Goal: Information Seeking & Learning: Learn about a topic

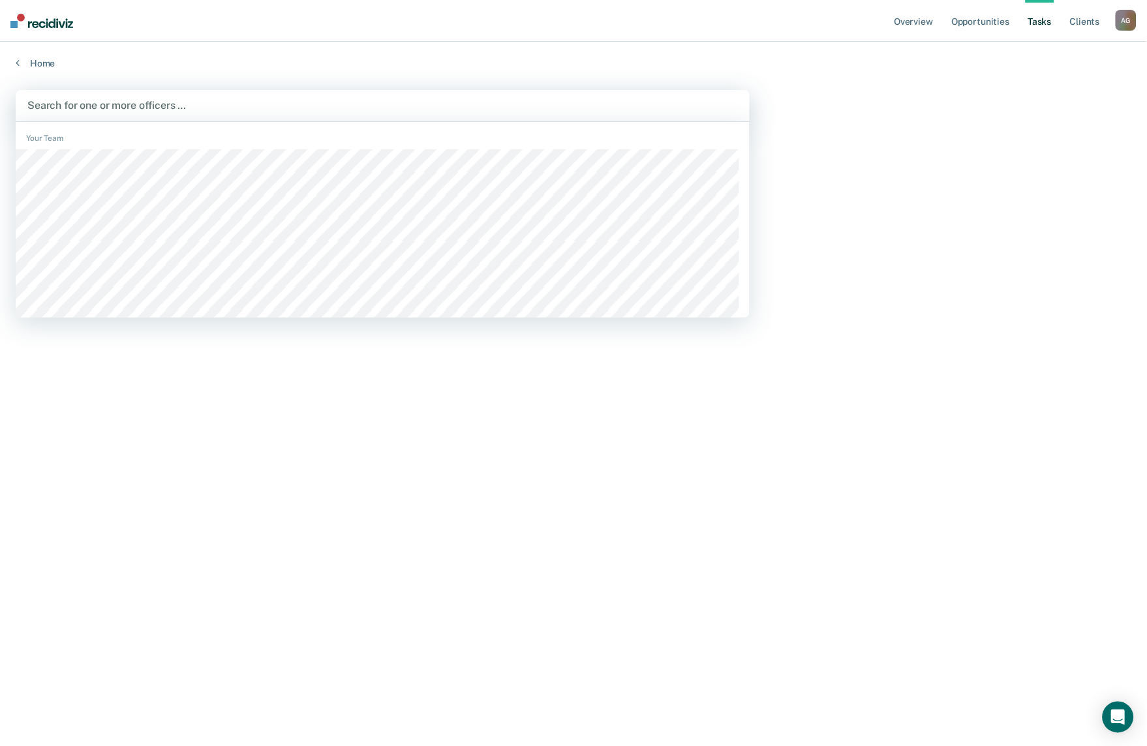
click at [388, 102] on div at bounding box center [382, 105] width 710 height 15
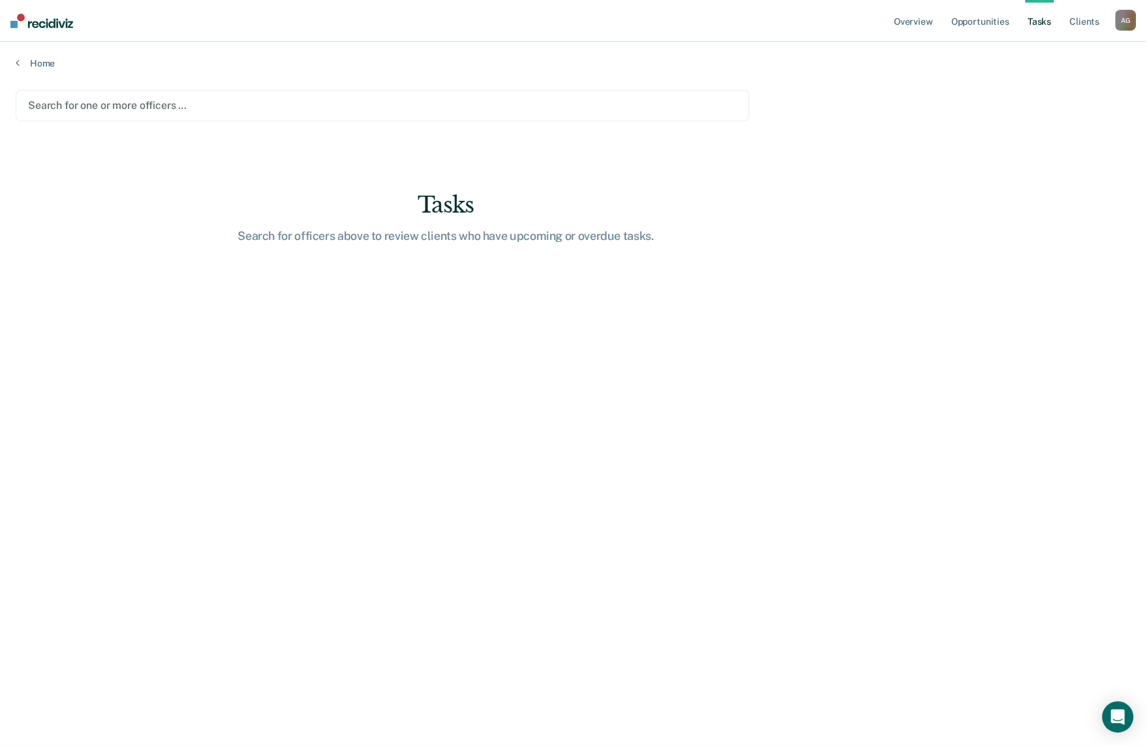
click at [35, 56] on div "Home" at bounding box center [573, 55] width 1147 height 27
click at [39, 61] on link "Home" at bounding box center [574, 63] width 1116 height 12
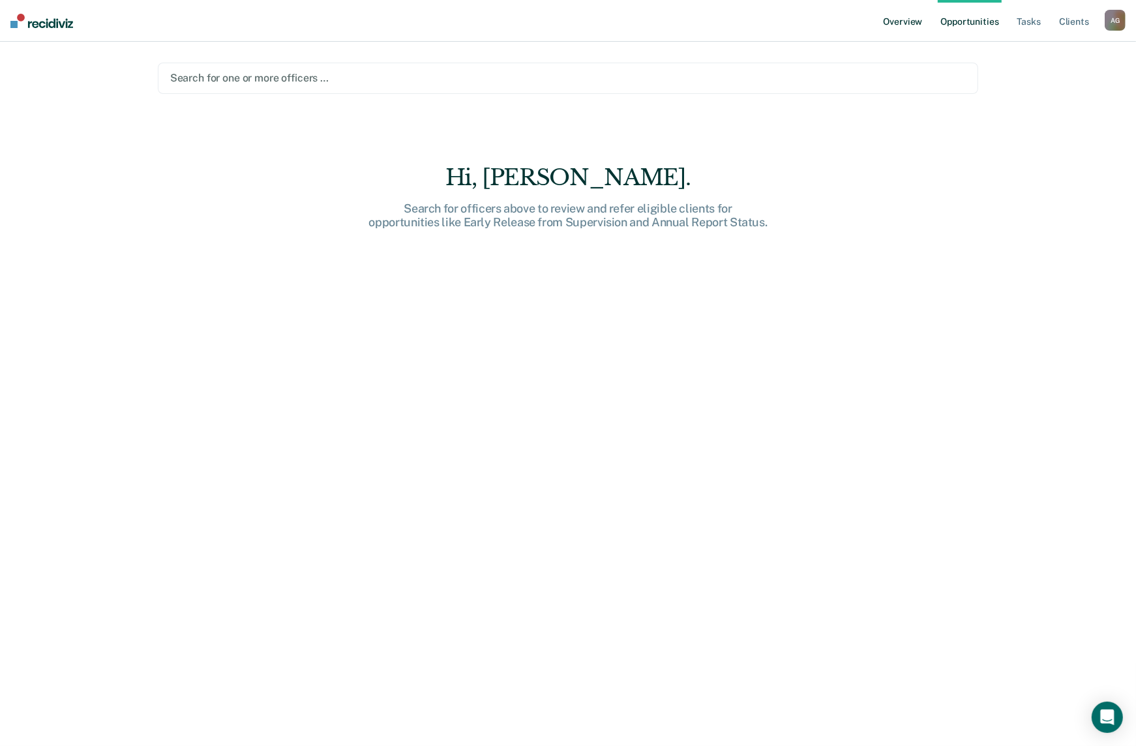
click at [898, 27] on link "Overview" at bounding box center [903, 21] width 44 height 42
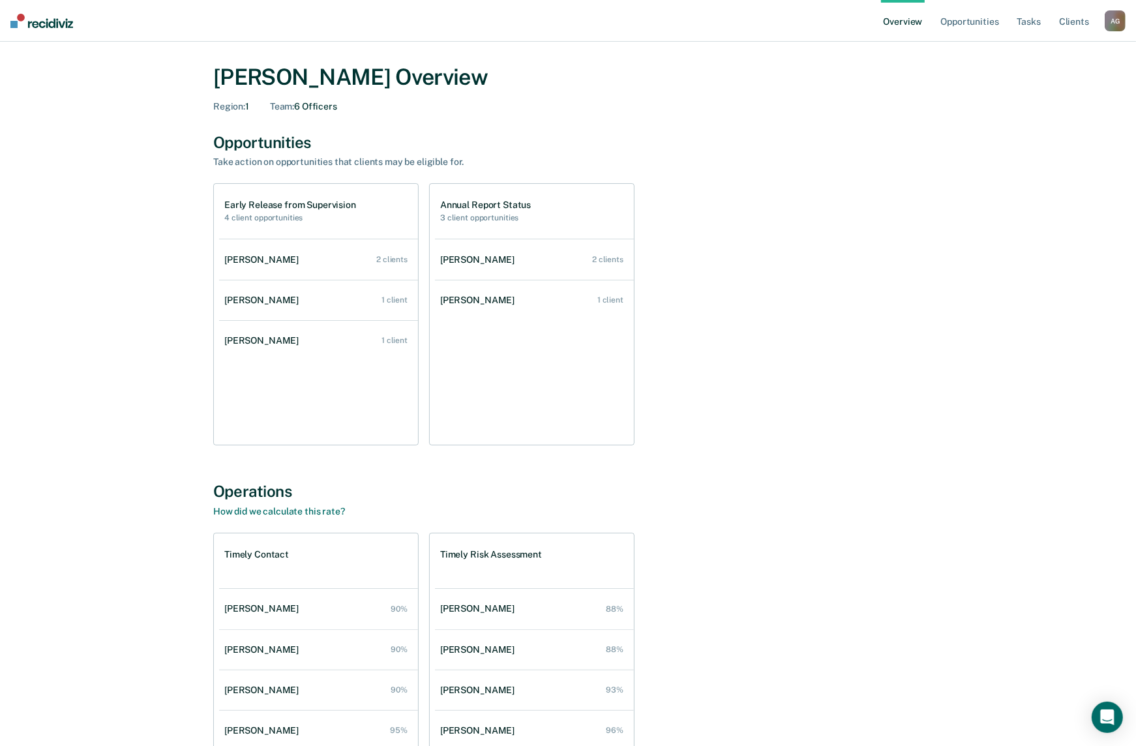
scroll to position [8, 0]
click at [165, 354] on div "[PERSON_NAME] Overview Region : 1 Team : 6 Officers Opportunities Take action o…" at bounding box center [568, 435] width 1105 height 773
click at [793, 222] on div "Early Release from Supervision 4 client opportunities [PERSON_NAME] 2 clients […" at bounding box center [568, 315] width 710 height 262
click at [269, 298] on div "[PERSON_NAME]" at bounding box center [264, 301] width 80 height 11
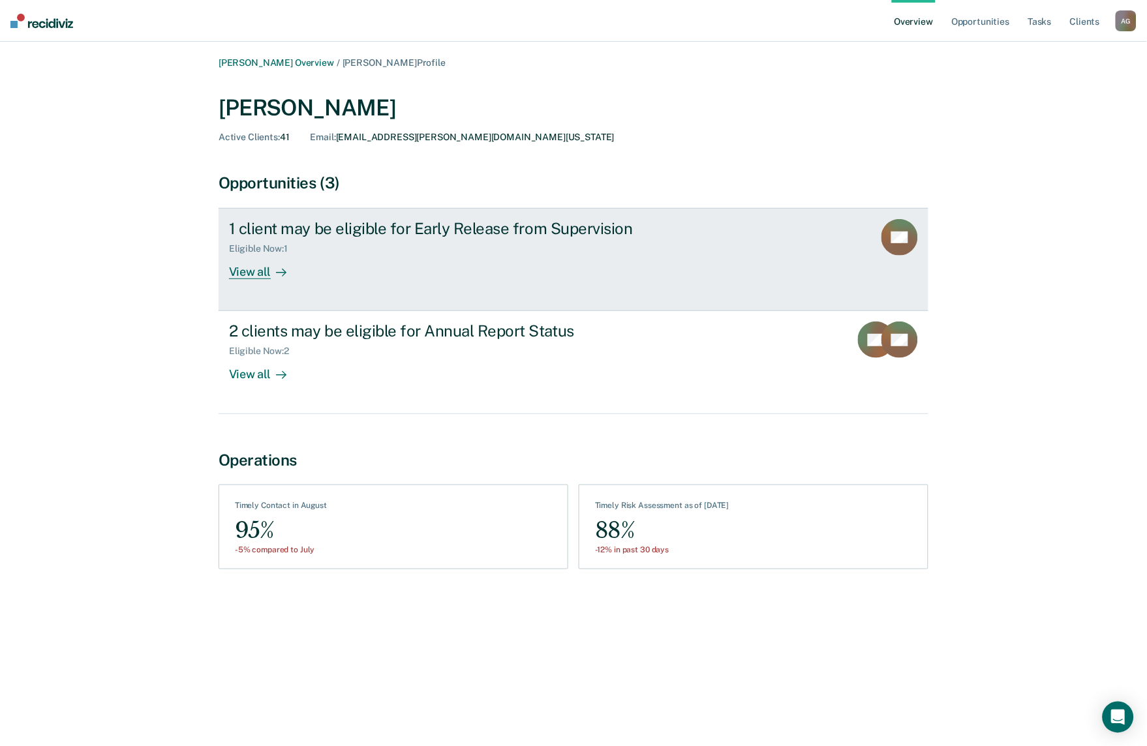
click at [247, 278] on div "View all" at bounding box center [265, 266] width 73 height 25
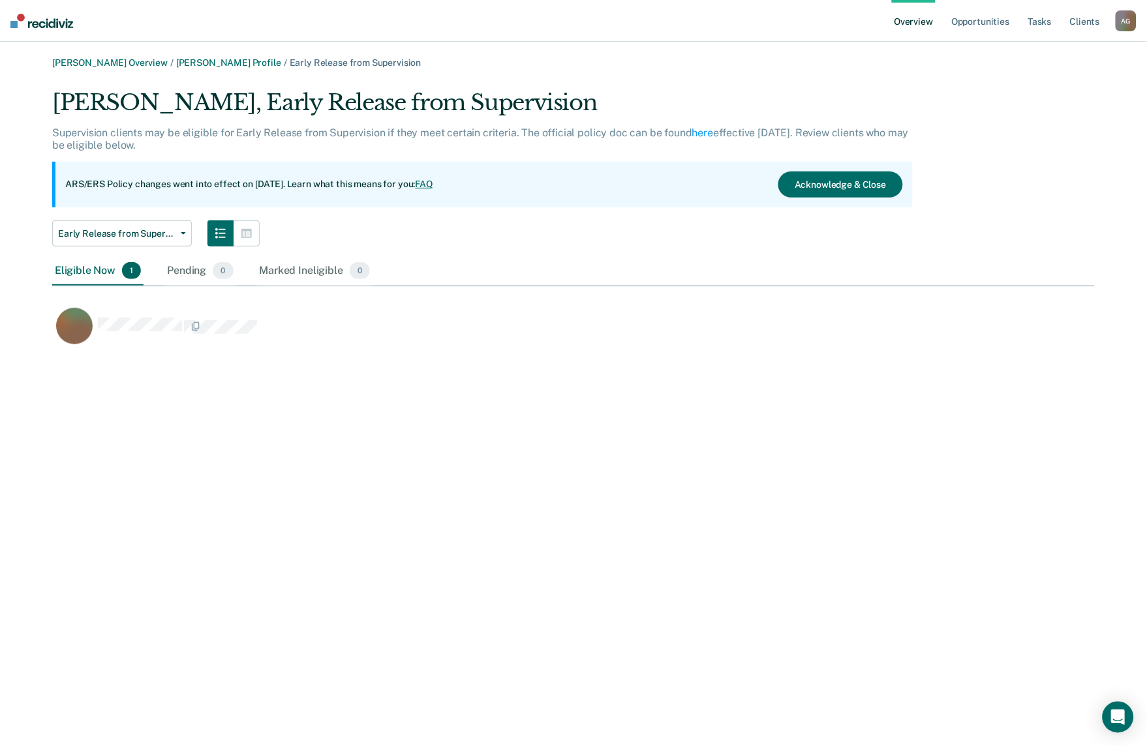
scroll to position [258, 1032]
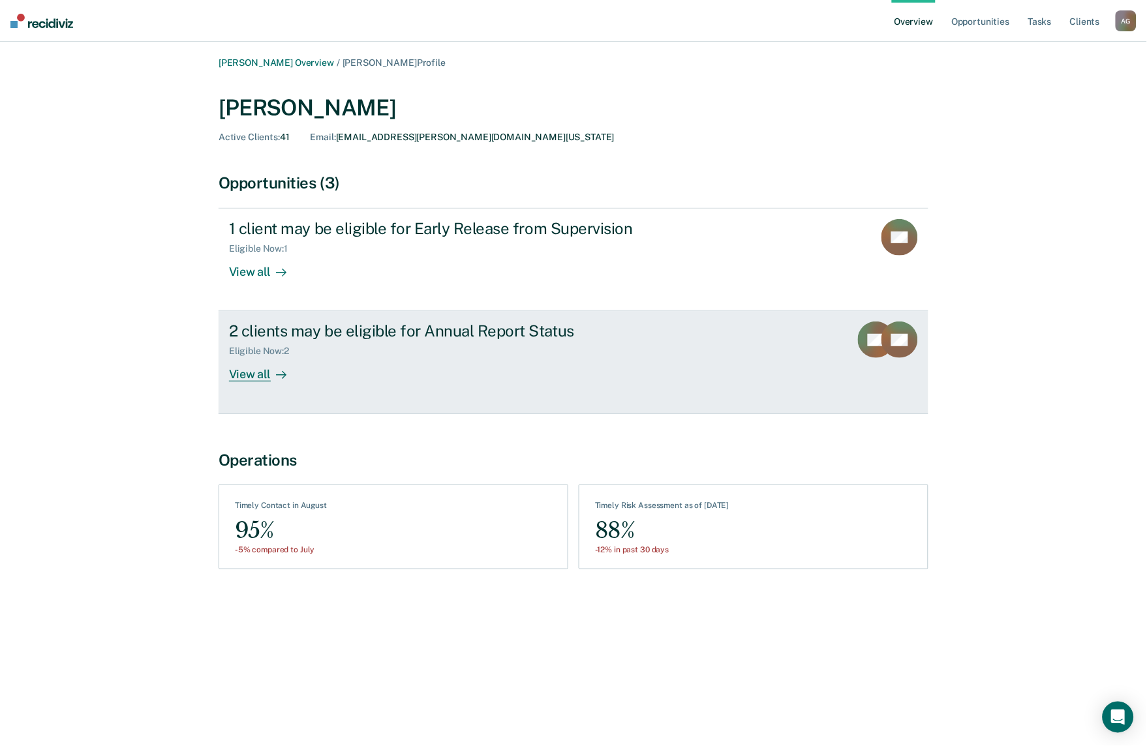
click at [302, 329] on div "2 clients may be eligible for Annual Report Status" at bounding box center [458, 331] width 458 height 19
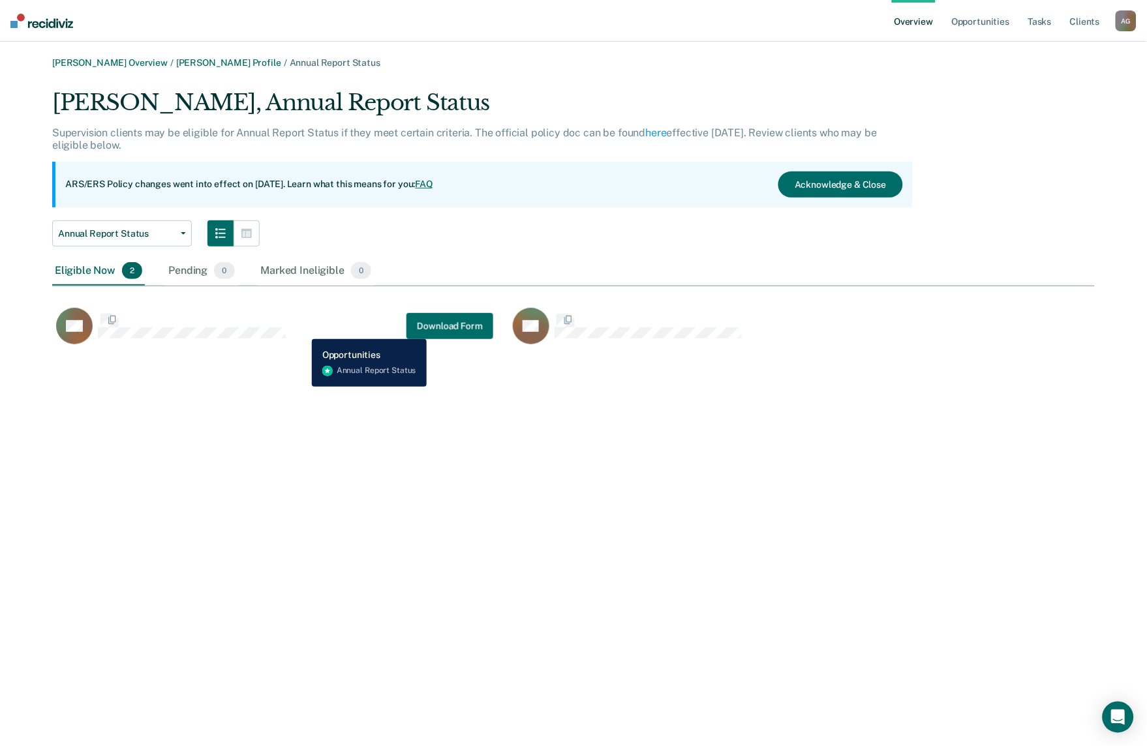
scroll to position [258, 1032]
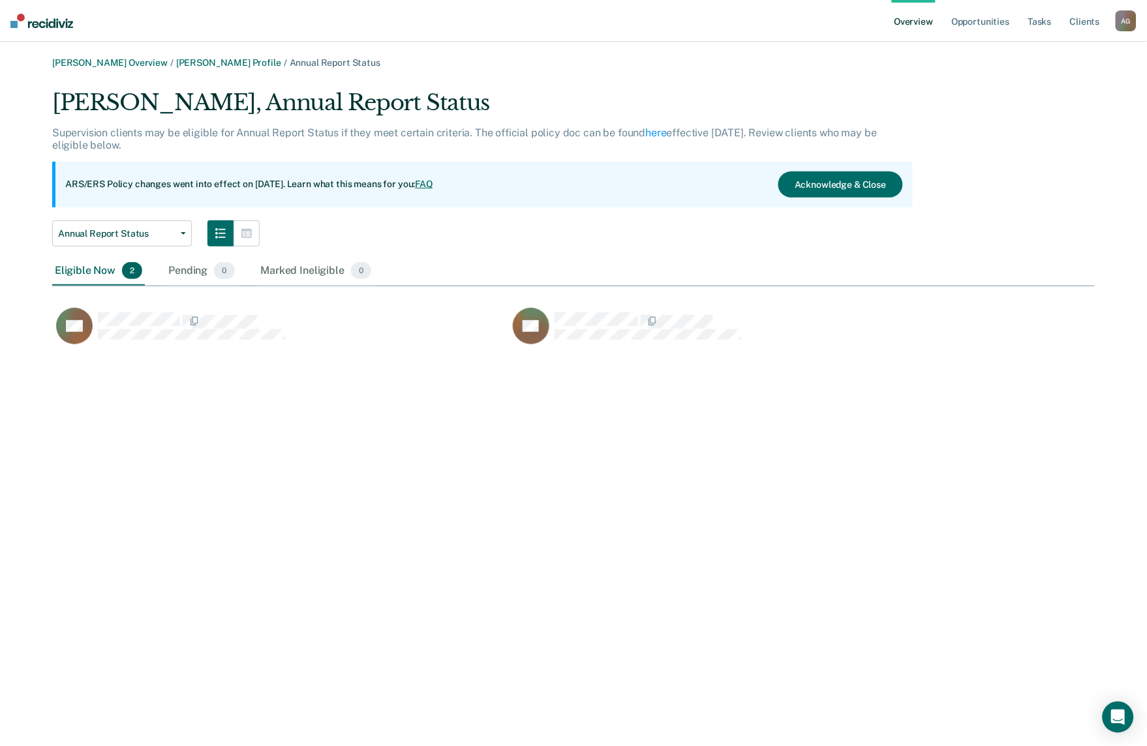
click at [267, 393] on div "[PERSON_NAME] Overview / [PERSON_NAME] Profile / Annual Report Status [PERSON_N…" at bounding box center [574, 380] width 1116 height 647
click at [205, 269] on div "Pending 0" at bounding box center [201, 271] width 71 height 29
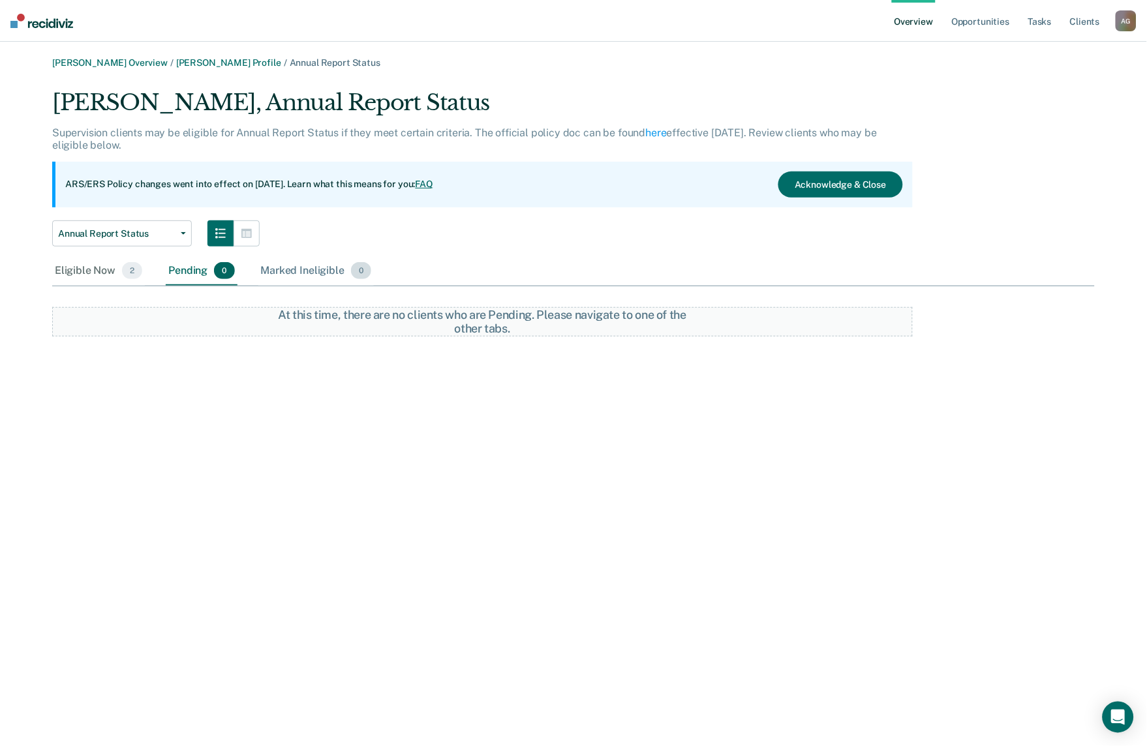
click at [308, 275] on div "Marked Ineligible 0" at bounding box center [316, 271] width 116 height 29
click at [89, 269] on div "Eligible Now 2" at bounding box center [98, 271] width 93 height 29
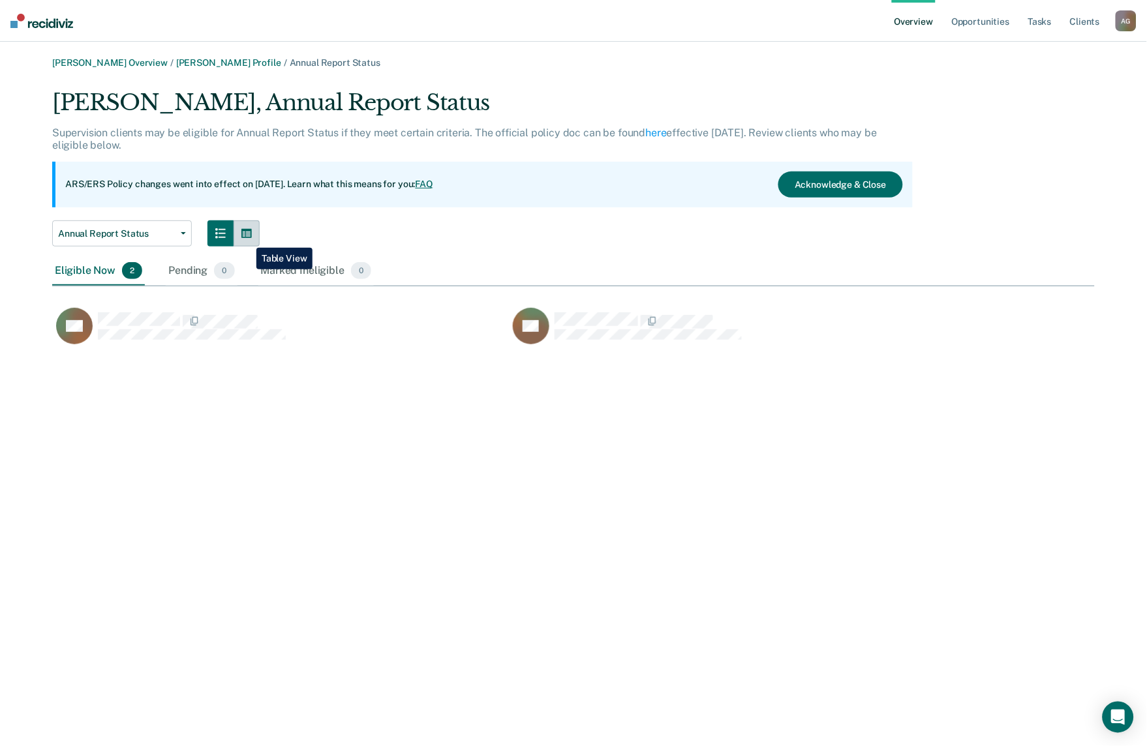
click at [247, 238] on icon "button" at bounding box center [246, 233] width 10 height 10
